Goal: Task Accomplishment & Management: Manage account settings

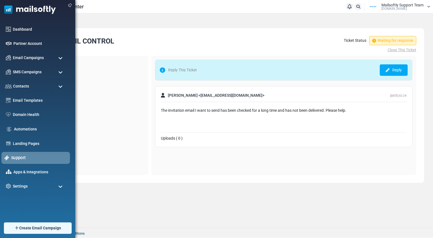
click at [16, 157] on link "Support" at bounding box center [39, 158] width 56 height 6
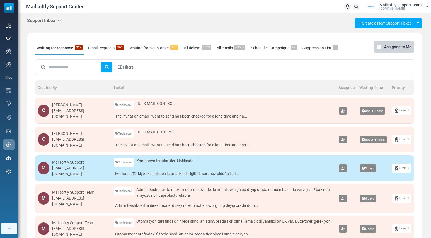
click at [61, 20] on icon at bounding box center [59, 20] width 4 height 4
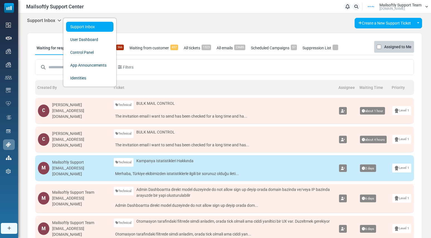
click at [157, 37] on div "Waiting for response 367 Email Requests 366 Waiting from customer 437 All ticke…" at bounding box center [224, 228] width 395 height 390
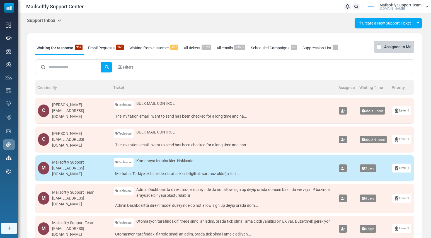
click at [103, 47] on link "Email Requests 366" at bounding box center [106, 48] width 38 height 14
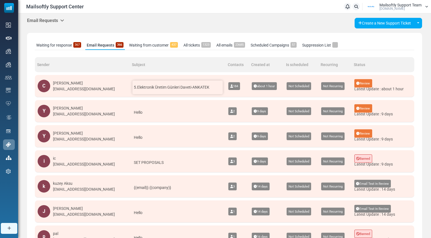
click at [177, 90] on span "5.Elektronik Üretim Günleri Daveti-ANKATEK" at bounding box center [172, 88] width 76 height 6
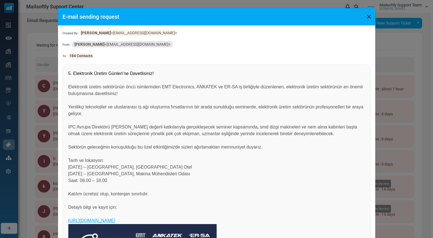
click at [369, 15] on button "Close" at bounding box center [369, 17] width 8 height 8
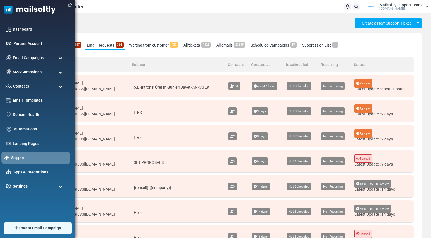
click at [25, 158] on link "Support" at bounding box center [39, 158] width 56 height 6
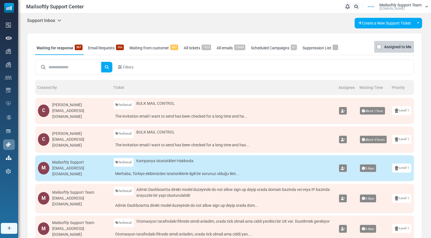
click at [61, 20] on icon at bounding box center [59, 20] width 4 height 4
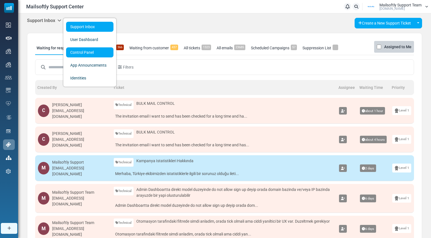
click at [82, 51] on link "Control Panel" at bounding box center [89, 52] width 47 height 10
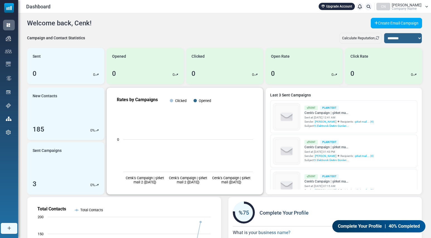
scroll to position [54, 0]
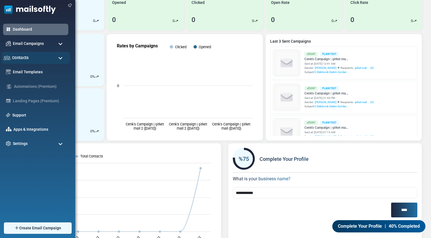
click at [19, 59] on span "Contacts" at bounding box center [20, 58] width 17 height 6
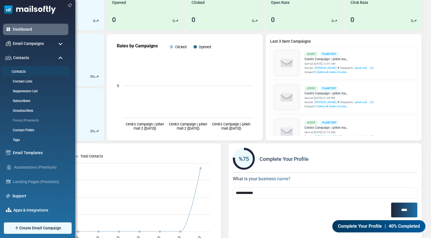
click at [19, 70] on link "Contacts" at bounding box center [34, 71] width 67 height 5
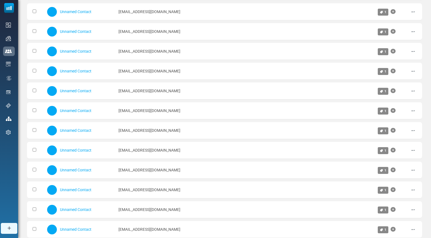
scroll to position [270, 0]
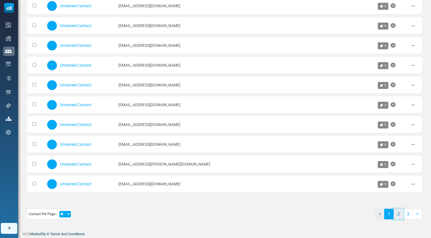
click at [400, 215] on link "2" at bounding box center [399, 214] width 10 height 11
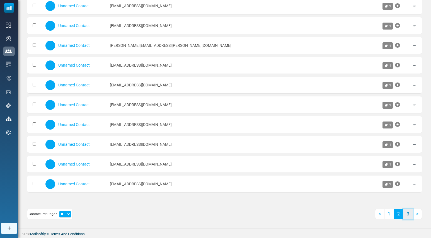
click at [407, 216] on link "3" at bounding box center [408, 214] width 10 height 11
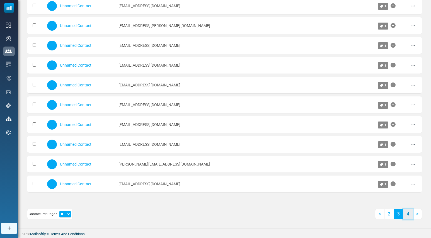
click at [410, 218] on link "4" at bounding box center [408, 214] width 10 height 11
click at [409, 216] on link "5" at bounding box center [408, 214] width 10 height 11
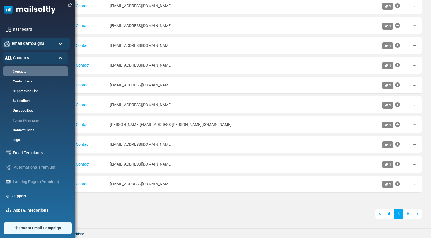
click at [40, 45] on span "Email Campaigns" at bounding box center [28, 43] width 33 height 6
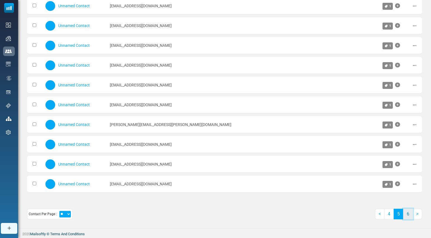
click at [407, 216] on link "6" at bounding box center [408, 214] width 10 height 11
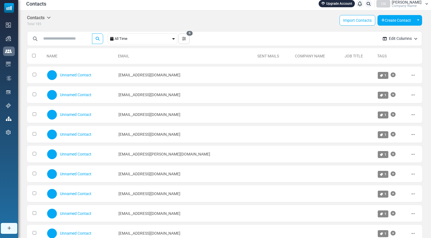
scroll to position [0, 0]
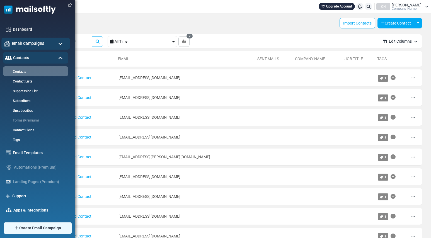
click at [30, 48] on div "Email Campaigns" at bounding box center [35, 44] width 69 height 12
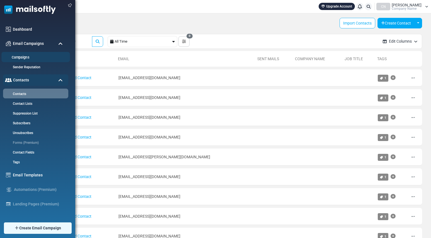
click at [25, 57] on link "Campaigns" at bounding box center [34, 57] width 67 height 5
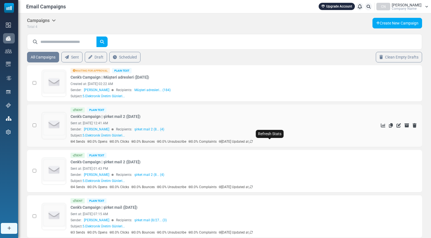
click at [253, 141] on icon at bounding box center [251, 141] width 3 height 3
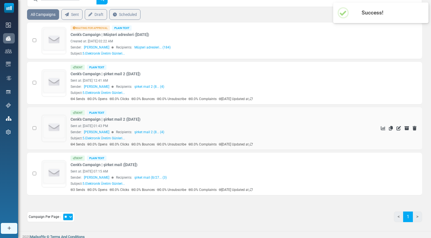
scroll to position [45, 0]
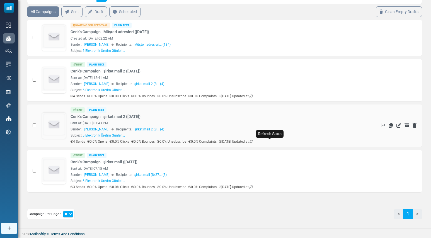
click at [253, 142] on icon at bounding box center [251, 141] width 3 height 3
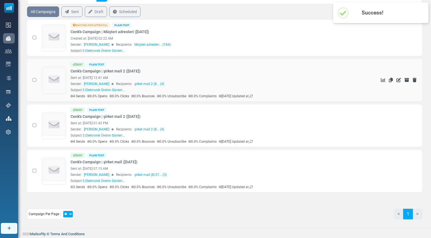
click at [51, 78] on img at bounding box center [53, 78] width 23 height 23
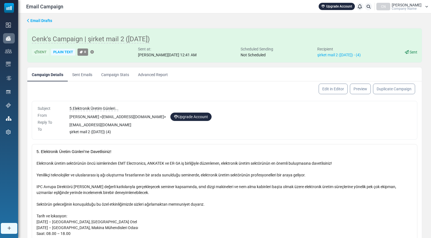
click at [112, 75] on link "Campaign Stats" at bounding box center [115, 74] width 37 height 14
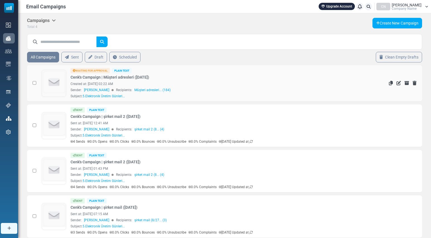
click at [62, 91] on img at bounding box center [53, 82] width 23 height 23
